Goal: Information Seeking & Learning: Learn about a topic

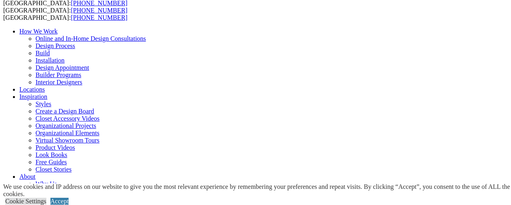
scroll to position [40, 0]
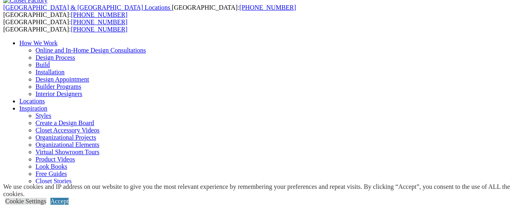
drag, startPoint x: 54, startPoint y: 75, endPoint x: 148, endPoint y: 76, distance: 93.9
drag, startPoint x: 74, startPoint y: 94, endPoint x: 223, endPoint y: 92, distance: 148.4
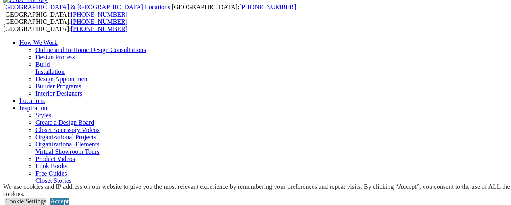
scroll to position [81, 0]
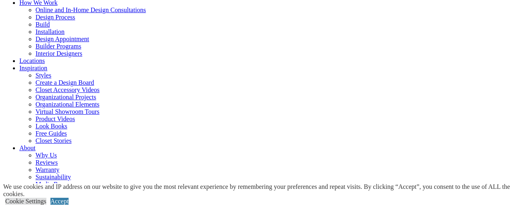
drag, startPoint x: 41, startPoint y: 83, endPoint x: 235, endPoint y: 97, distance: 195.1
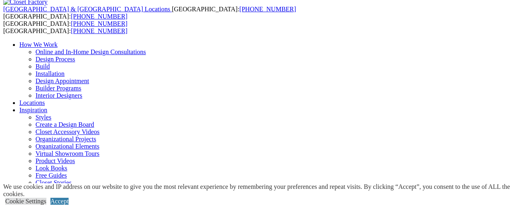
scroll to position [40, 0]
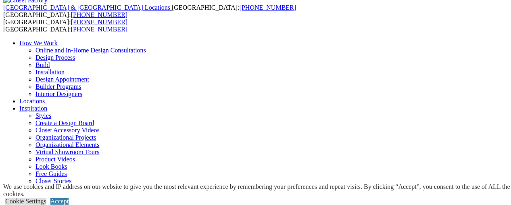
drag, startPoint x: 164, startPoint y: 116, endPoint x: 173, endPoint y: 117, distance: 9.7
drag, startPoint x: 173, startPoint y: 117, endPoint x: 88, endPoint y: 134, distance: 86.8
drag, startPoint x: 190, startPoint y: 99, endPoint x: 258, endPoint y: 100, distance: 68.1
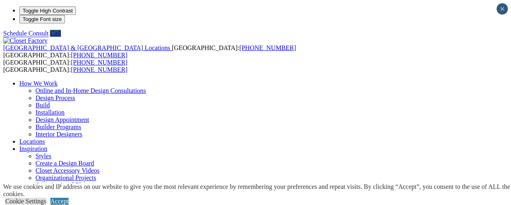
scroll to position [1, 0]
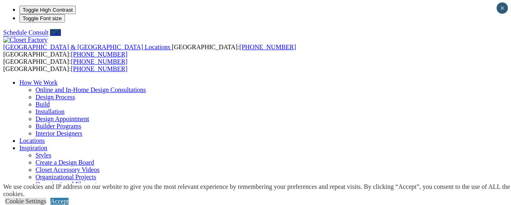
drag, startPoint x: 119, startPoint y: 113, endPoint x: 244, endPoint y: 112, distance: 125.8
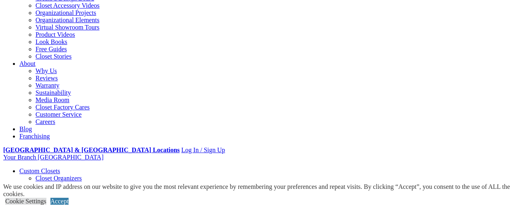
scroll to position [122, 0]
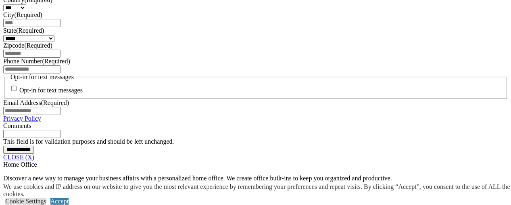
scroll to position [619, 0]
